Goal: Information Seeking & Learning: Find contact information

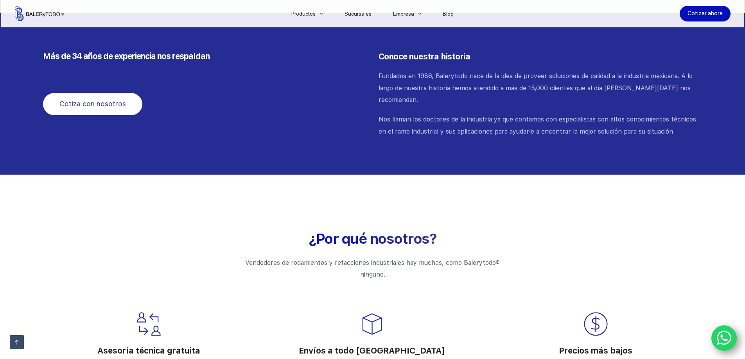
scroll to position [782, 0]
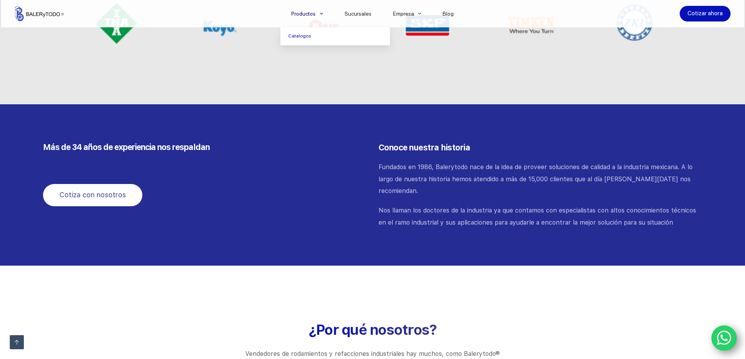
click at [325, 15] on span "Menu Principal" at bounding box center [321, 13] width 9 height 9
click at [319, 33] on link "Catalogos" at bounding box center [335, 36] width 110 height 18
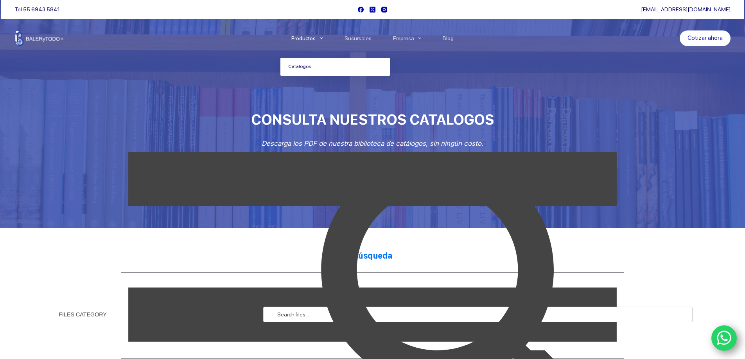
click at [322, 36] on span "Menu Principal" at bounding box center [321, 38] width 9 height 9
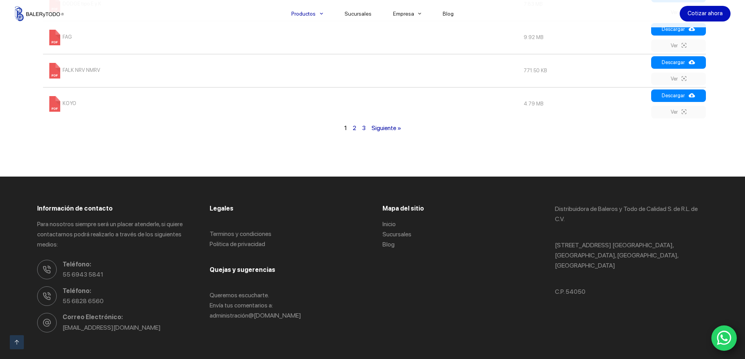
scroll to position [688, 0]
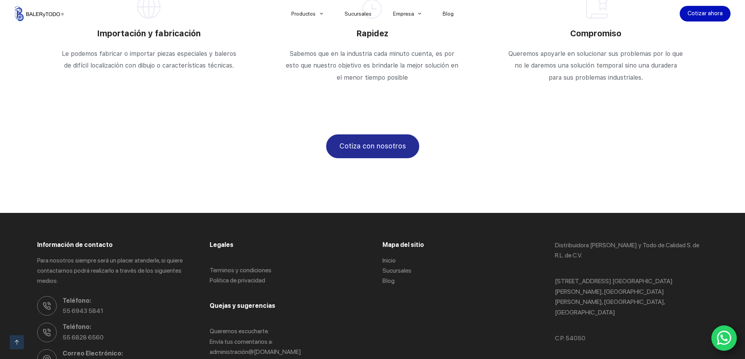
scroll to position [1372, 0]
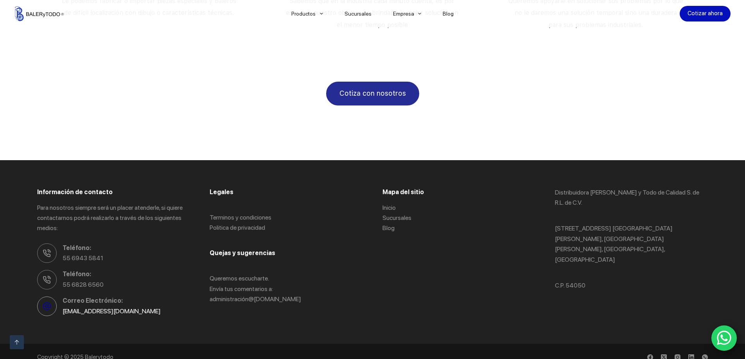
drag, startPoint x: 57, startPoint y: 298, endPoint x: 158, endPoint y: 298, distance: 100.5
click at [158, 298] on li "Correo Electrónico: cotizaciones@balerytodo.com" at bounding box center [113, 306] width 153 height 21
copy link "[EMAIL_ADDRESS][DOMAIN_NAME]"
click at [81, 308] on link "[EMAIL_ADDRESS][DOMAIN_NAME]" at bounding box center [112, 311] width 98 height 7
click at [55, 302] on li "Correo Electrónico: cotizaciones@balerytodo.com" at bounding box center [113, 306] width 153 height 21
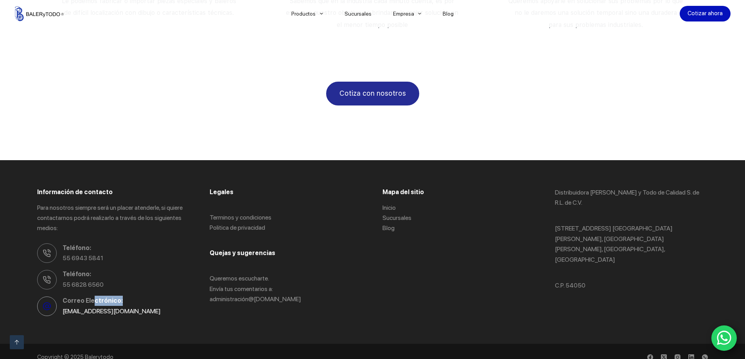
click at [57, 299] on li "Correo Electrónico: cotizaciones@balerytodo.com" at bounding box center [113, 306] width 153 height 21
click at [58, 300] on li "Correo Electrónico: cotizaciones@balerytodo.com" at bounding box center [113, 306] width 153 height 21
click at [59, 300] on li "Correo Electrónico: cotizaciones@balerytodo.com" at bounding box center [113, 306] width 153 height 21
click at [63, 308] on link "[EMAIL_ADDRESS][DOMAIN_NAME]" at bounding box center [112, 311] width 98 height 7
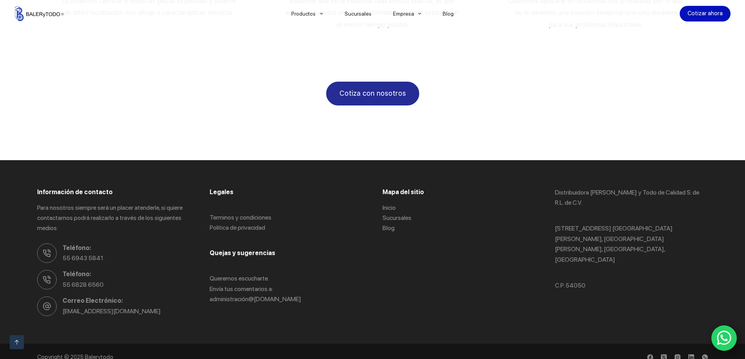
drag, startPoint x: 60, startPoint y: 295, endPoint x: 143, endPoint y: 308, distance: 83.5
click at [143, 308] on div "Información de contacto Para nosotros siempre será un placer atenderle, si quie…" at bounding box center [372, 252] width 671 height 184
copy link "[EMAIL_ADDRESS][DOMAIN_NAME]"
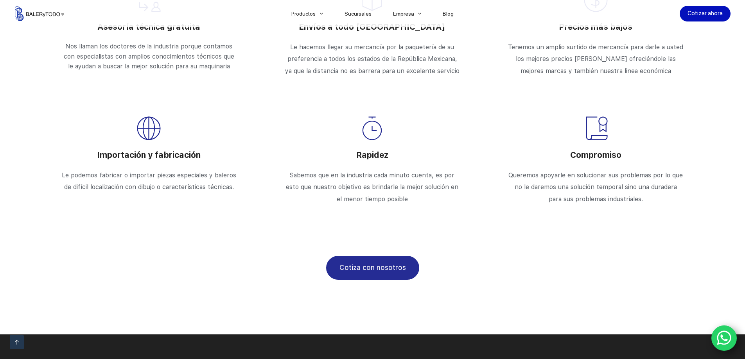
scroll to position [1098, 0]
